Goal: Answer question/provide support

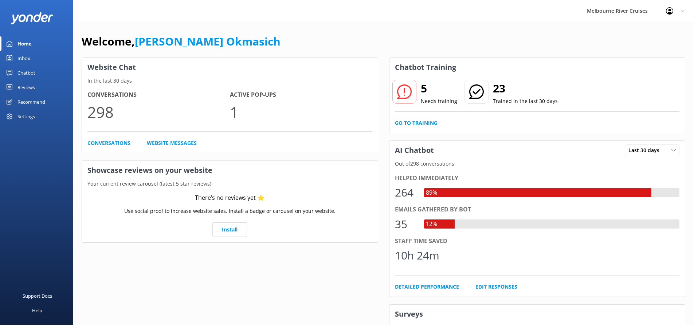
click at [21, 57] on div "Inbox" at bounding box center [23, 58] width 13 height 15
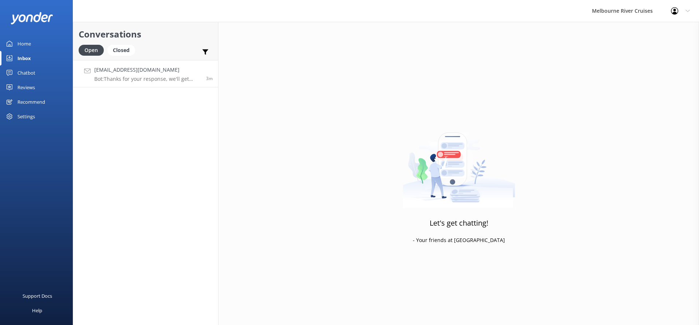
click at [173, 76] on p "Bot: Thanks for your response, we'll get back to you as soon as we can during o…" at bounding box center [147, 79] width 106 height 7
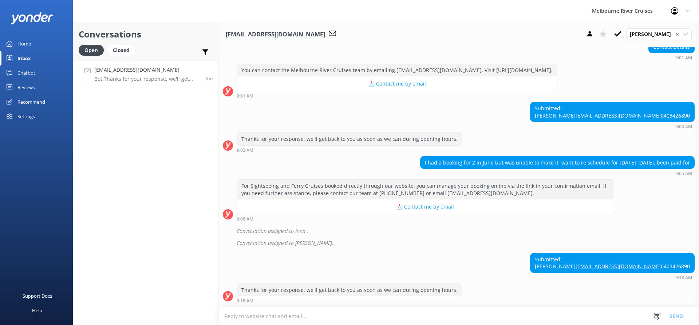
scroll to position [79, 0]
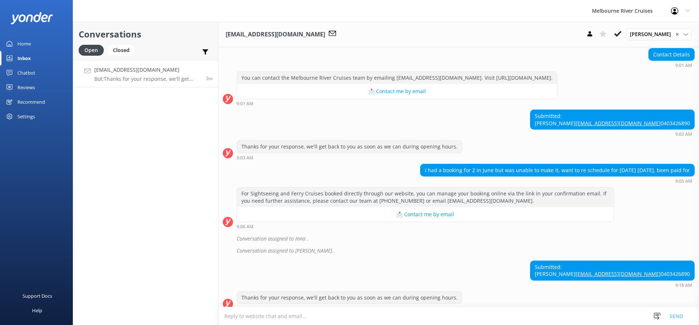
drag, startPoint x: 670, startPoint y: 123, endPoint x: 614, endPoint y: 125, distance: 56.1
click at [614, 125] on div "Submitted: [PERSON_NAME] [EMAIL_ADDRESS][DOMAIN_NAME] 0403426890" at bounding box center [613, 119] width 164 height 19
copy div "[PERSON_NAME]"
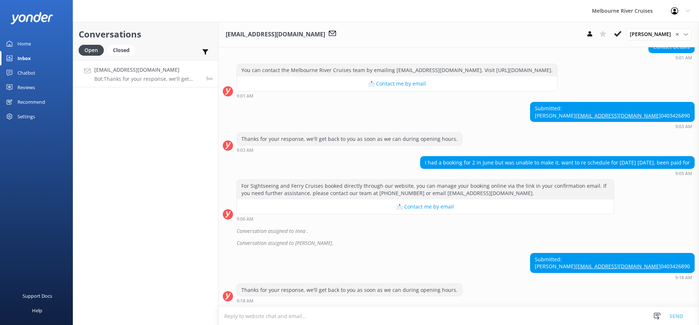
scroll to position [116, 0]
click at [671, 37] on div "Renata ✕" at bounding box center [659, 34] width 62 height 8
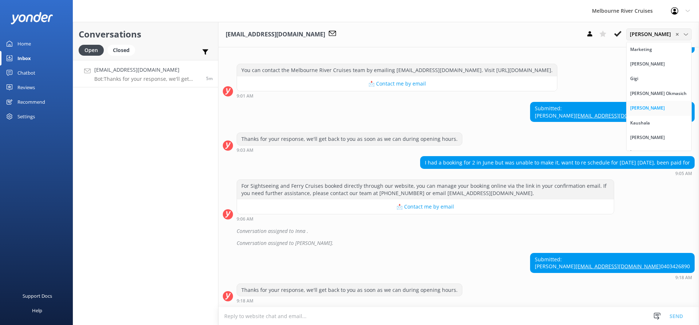
click at [656, 106] on div "[PERSON_NAME]" at bounding box center [648, 108] width 35 height 7
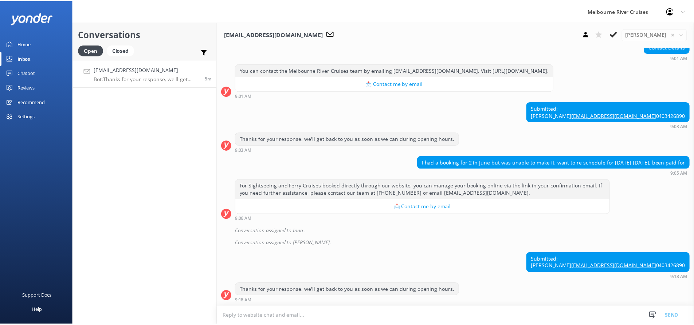
scroll to position [131, 0]
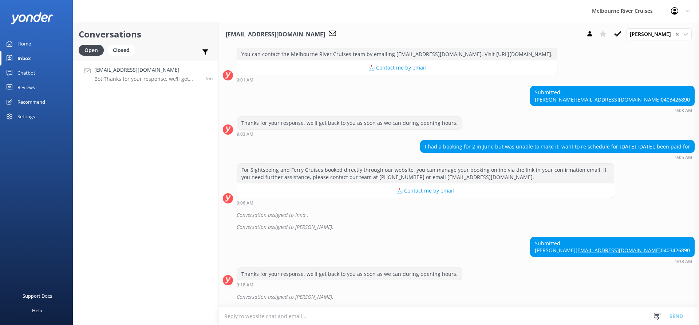
click at [22, 47] on div "Home" at bounding box center [23, 43] width 13 height 15
